Goal: Information Seeking & Learning: Find specific page/section

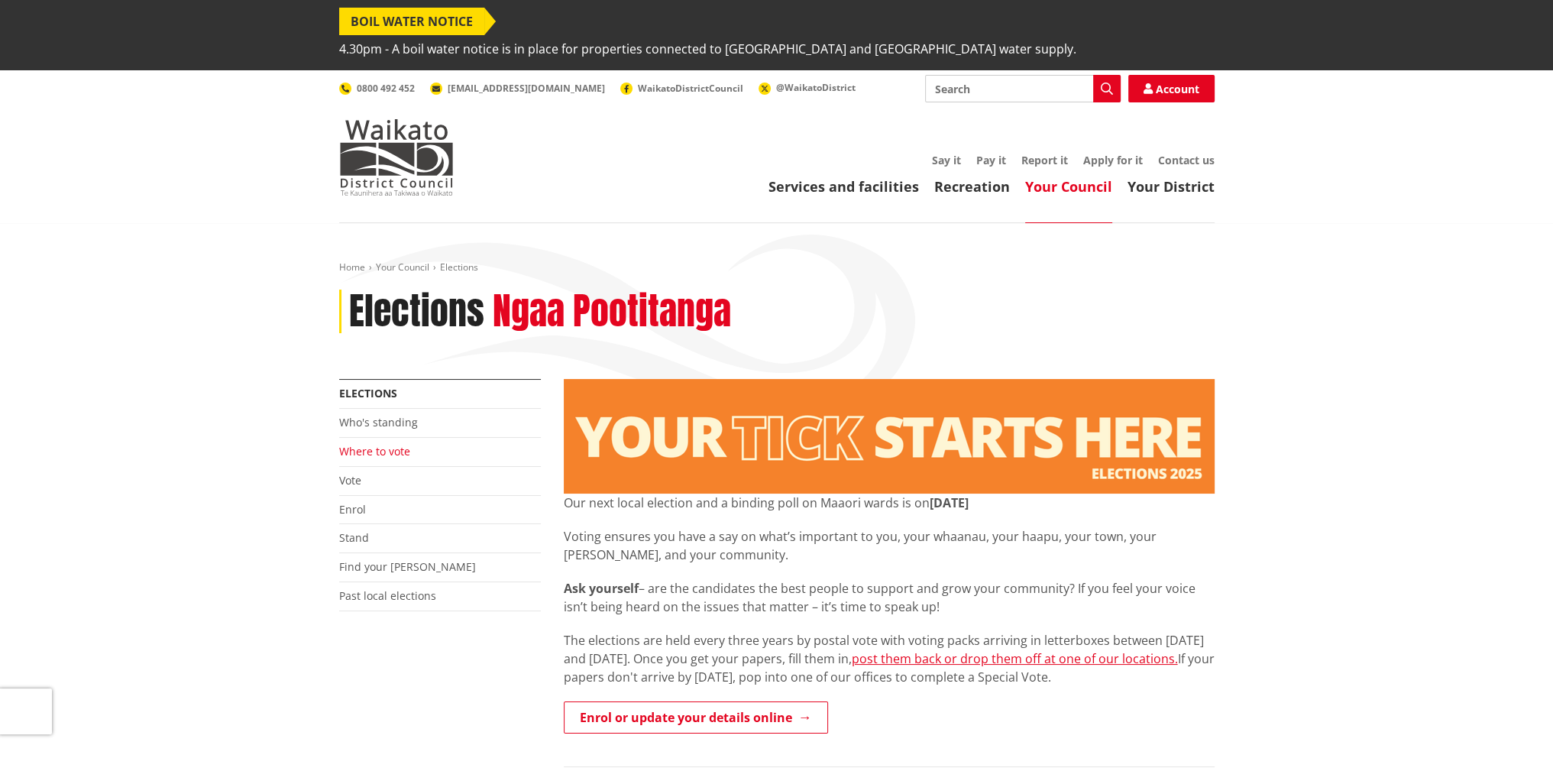
click at [365, 444] on link "Where to vote" at bounding box center [374, 451] width 71 height 15
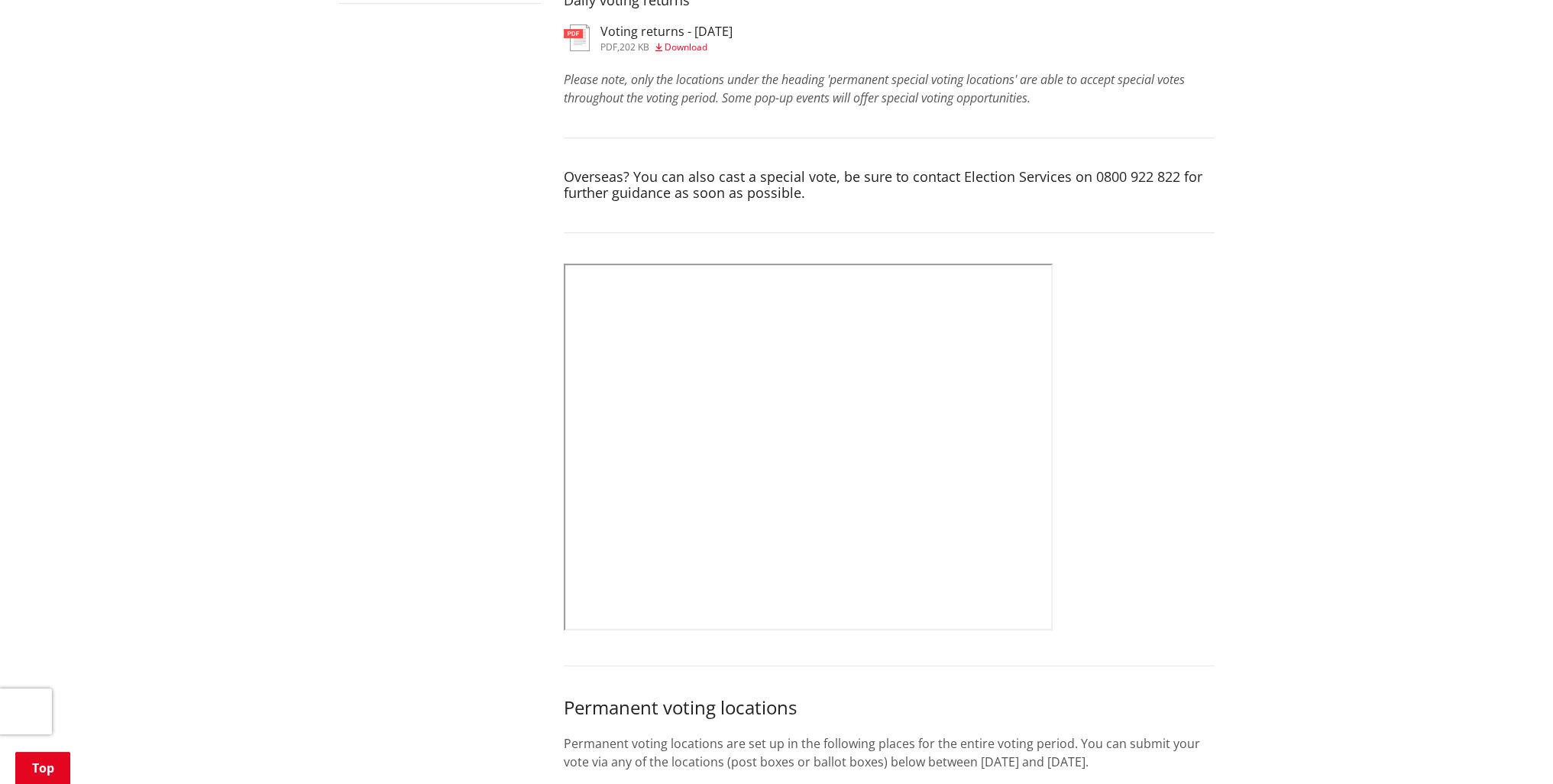
scroll to position [611, 0]
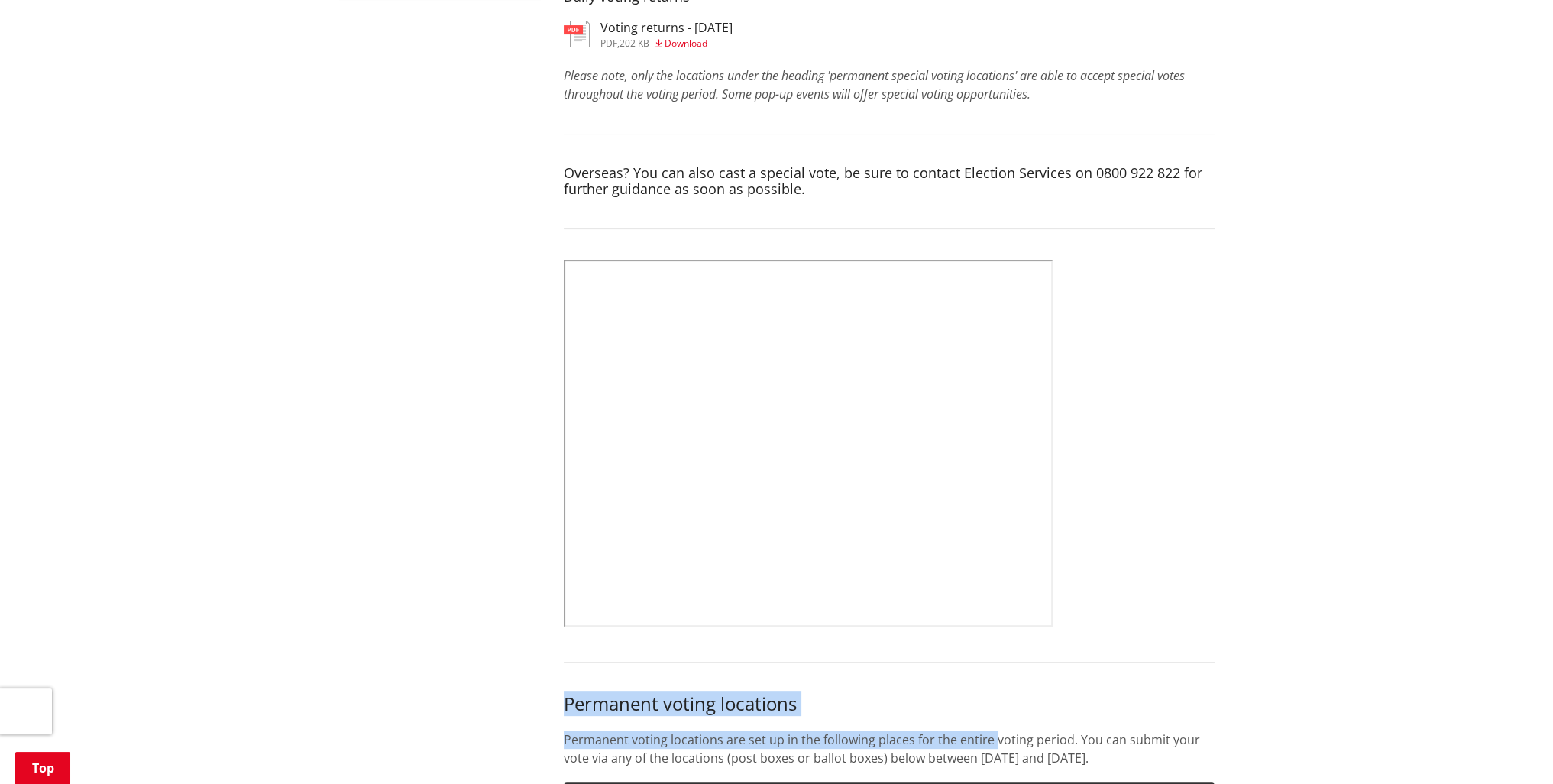
drag, startPoint x: 990, startPoint y: 699, endPoint x: 1000, endPoint y: 588, distance: 111.4
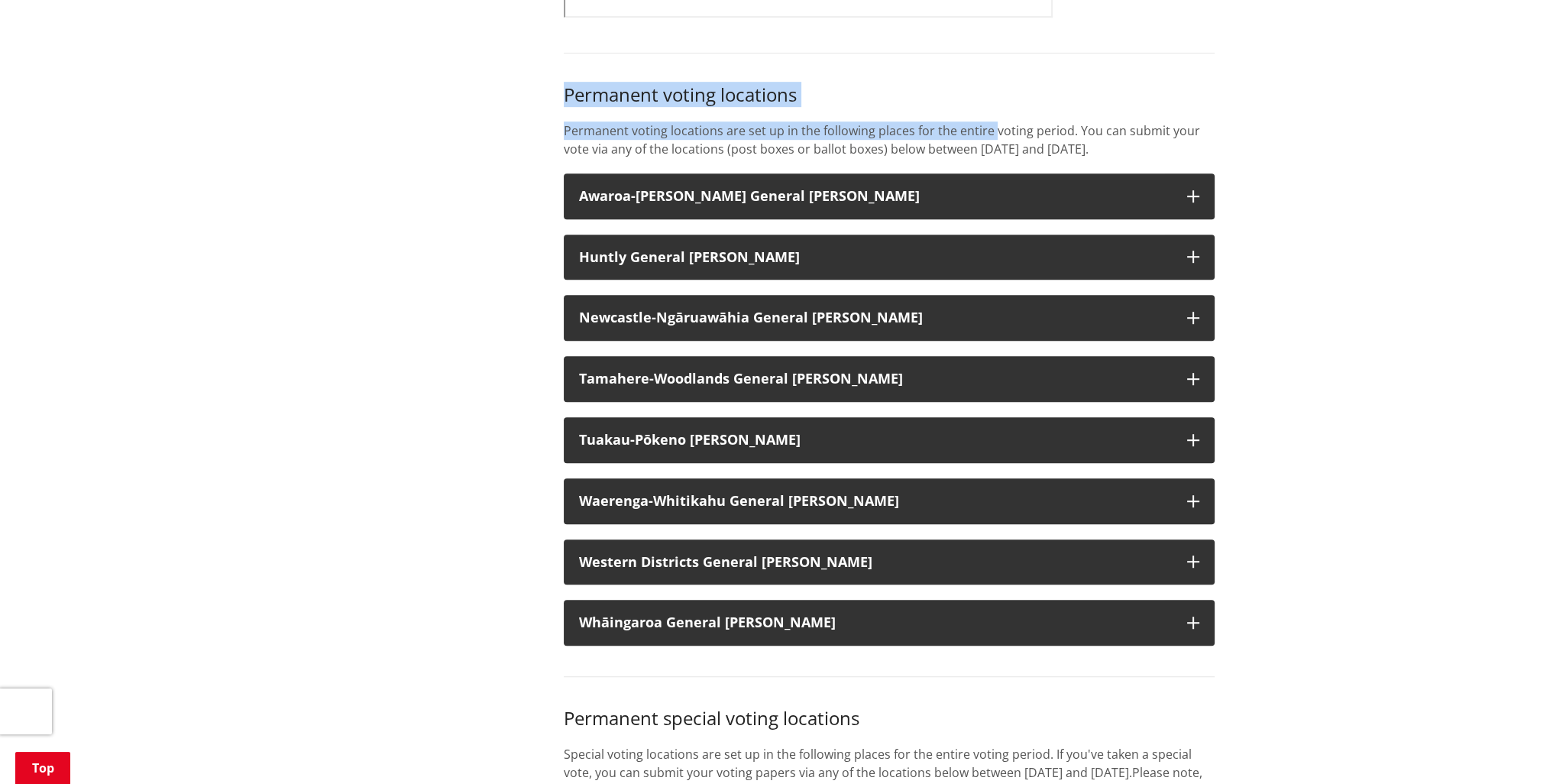
scroll to position [1222, 0]
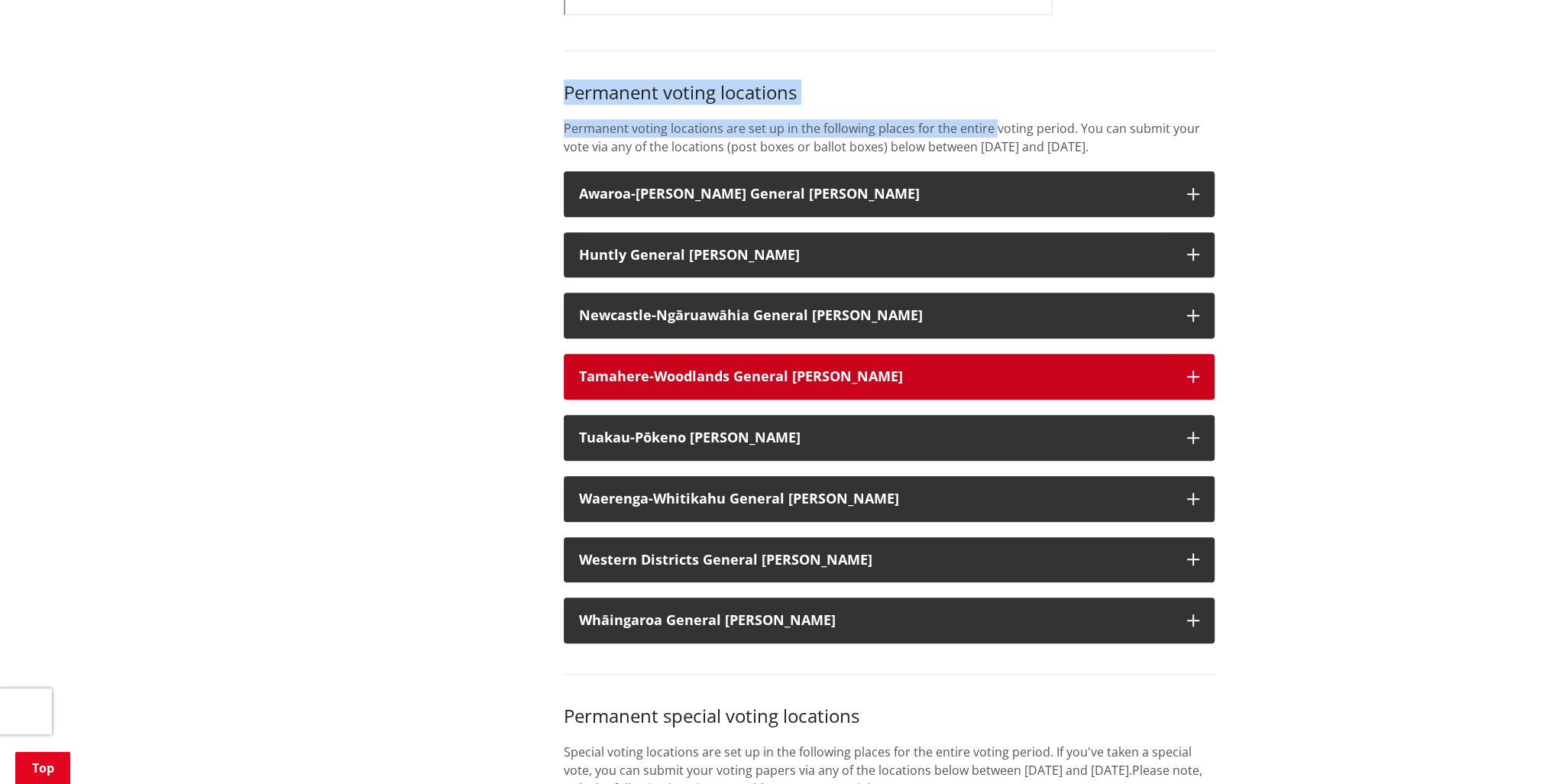
click at [1194, 370] on icon "button" at bounding box center [1193, 376] width 12 height 12
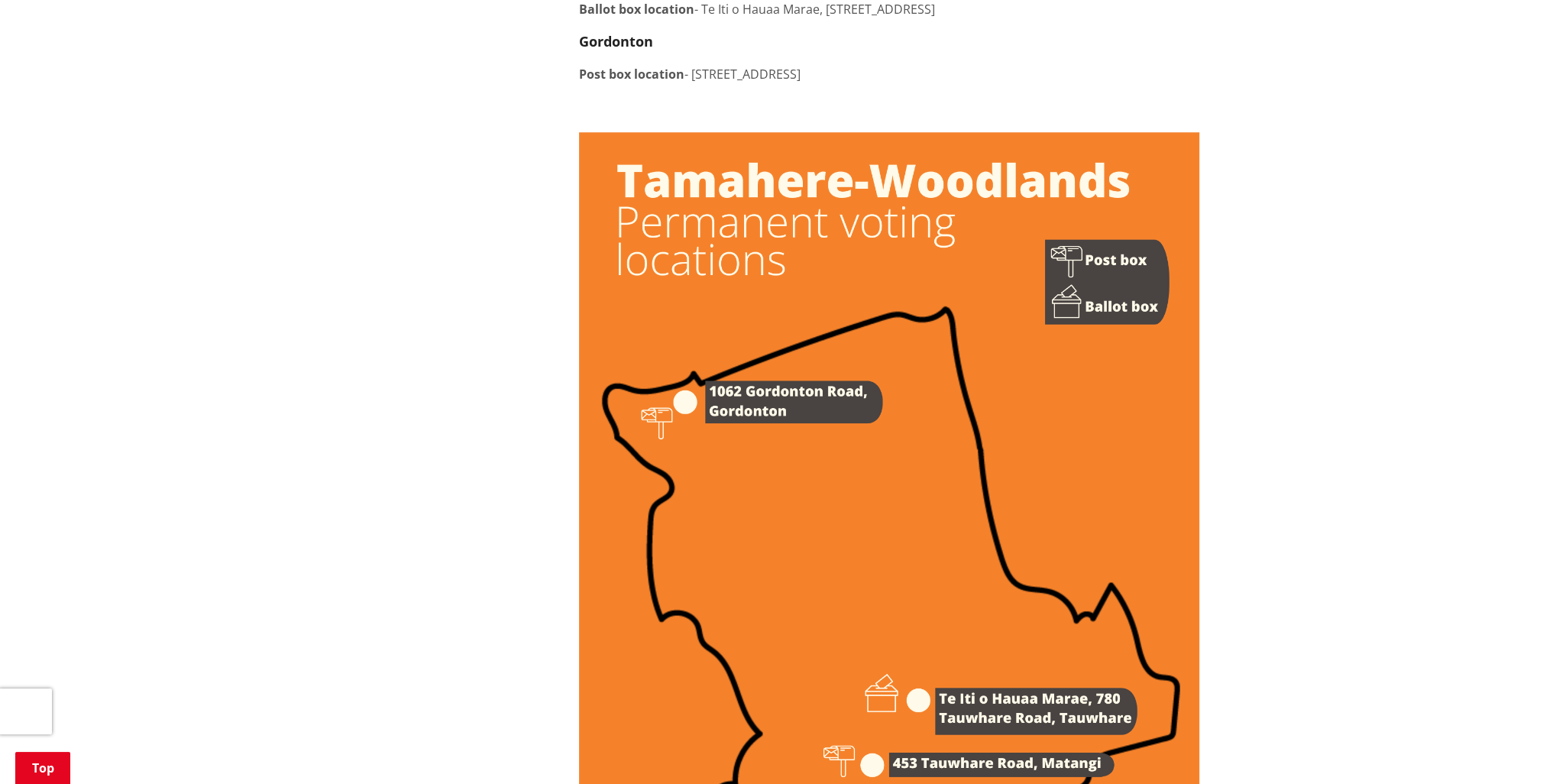
scroll to position [1833, 0]
